Goal: Task Accomplishment & Management: Manage account settings

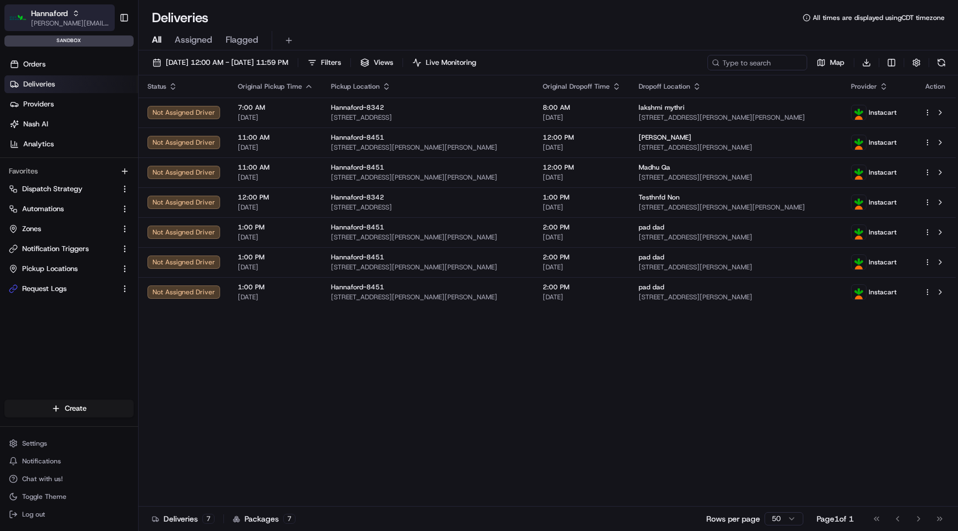
click at [39, 14] on span "Hannaford" at bounding box center [49, 13] width 37 height 11
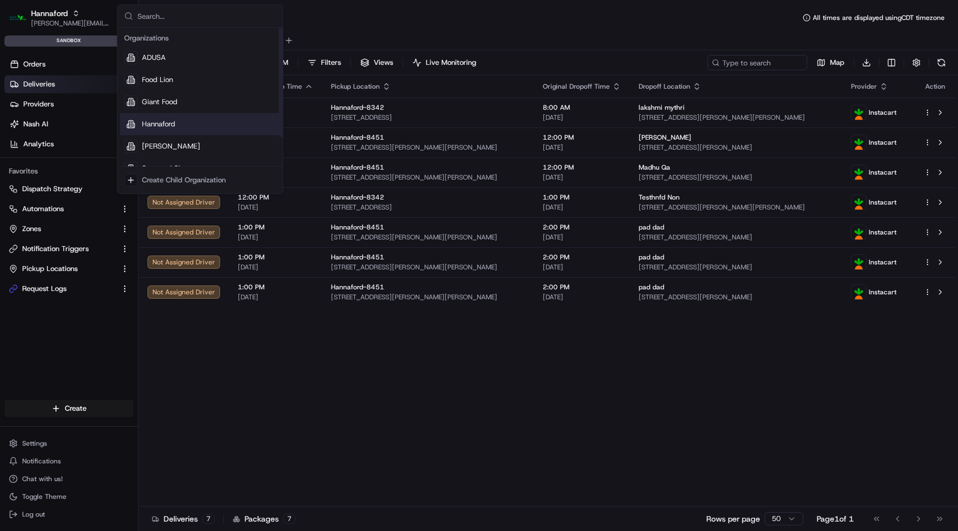
scroll to position [38, 0]
click at [185, 134] on span "Stop and Shop" at bounding box center [166, 131] width 49 height 10
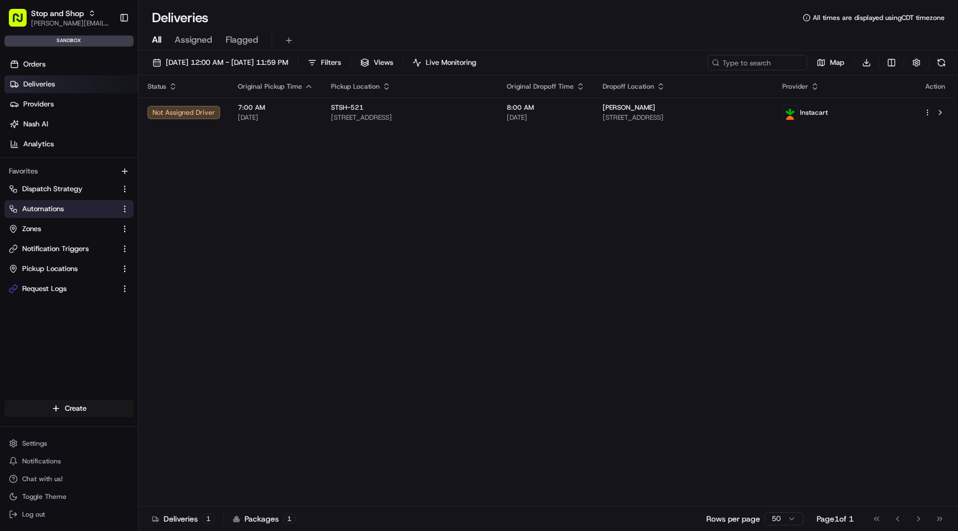
click at [70, 211] on link "Automations" at bounding box center [62, 209] width 107 height 10
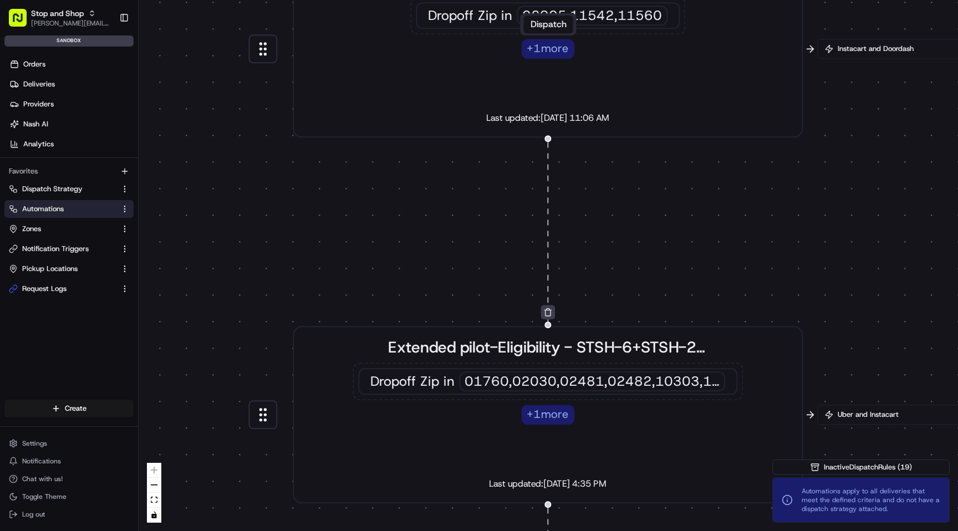
click at [538, 94] on div "Extended pilot - STSH-637+542 Dropoff Zip in 06905,11542,11560 + 1 more Last up…" at bounding box center [548, 48] width 472 height 157
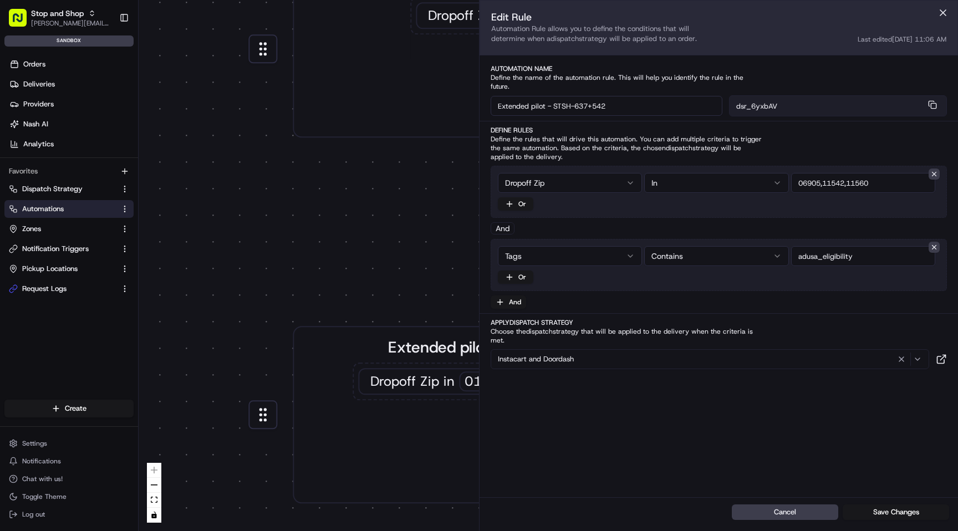
click at [434, 172] on div "0 0 0 0 0 0 0 0 0 0 Order / Delivery Received Eligibility - STSH-2571 Dropoff Z…" at bounding box center [549, 265] width 820 height 531
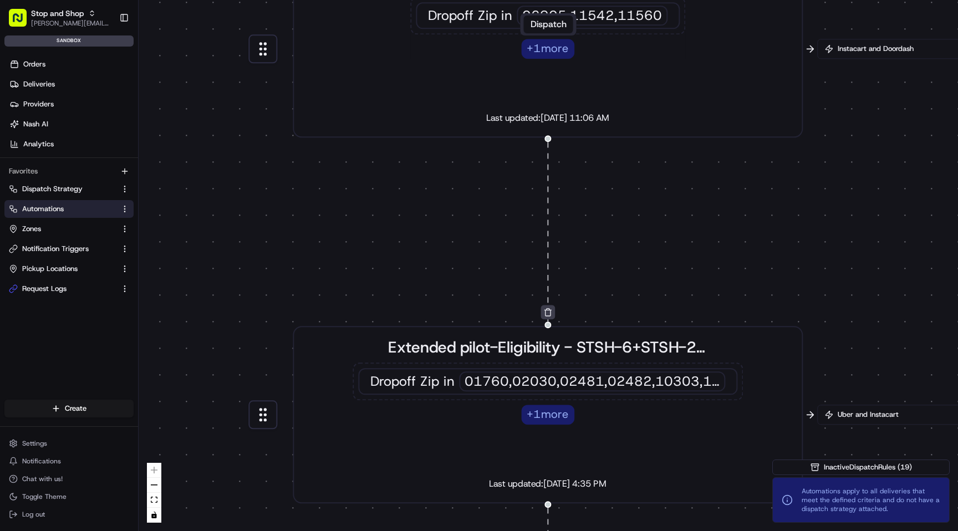
drag, startPoint x: 423, startPoint y: 165, endPoint x: 430, endPoint y: 396, distance: 231.3
click at [430, 395] on div "0 0 0 0 0 0 0 0 0 0 Order / Delivery Received Eligibility - STSH-2571 Dropoff Z…" at bounding box center [549, 265] width 820 height 531
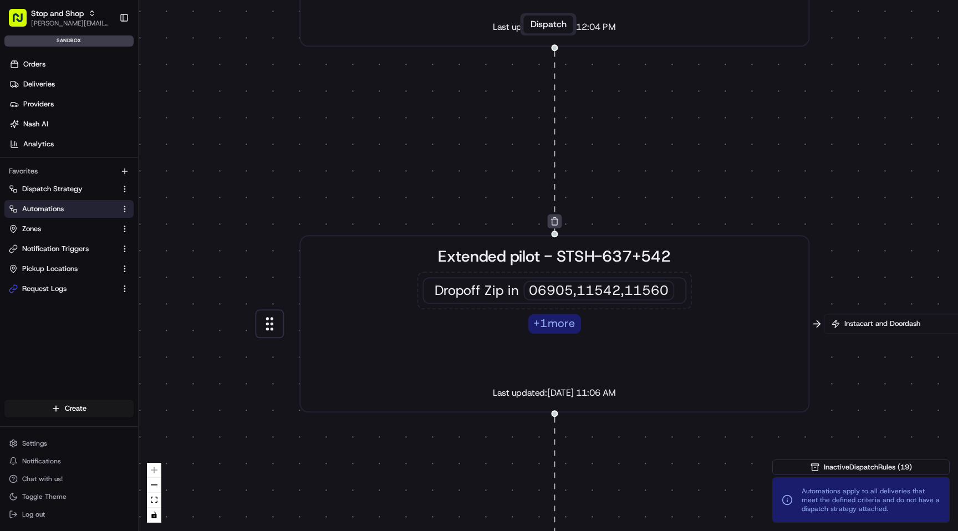
drag, startPoint x: 444, startPoint y: 127, endPoint x: 431, endPoint y: 465, distance: 338.0
click at [431, 465] on div "0 0 0 0 0 0 0 0 0 0 Order / Delivery Received Eligibility - STSH-2571 Dropoff Z…" at bounding box center [549, 265] width 820 height 531
